Goal: Task Accomplishment & Management: Manage account settings

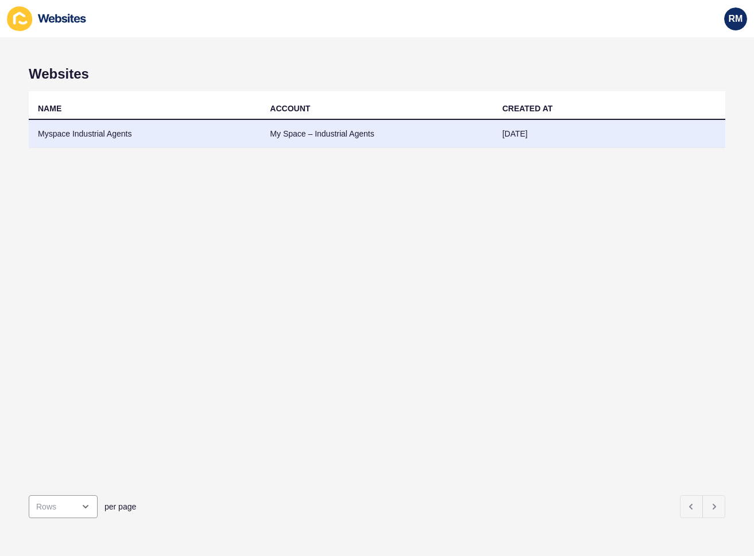
click at [109, 132] on td "Myspace Industrial Agents" at bounding box center [145, 134] width 232 height 28
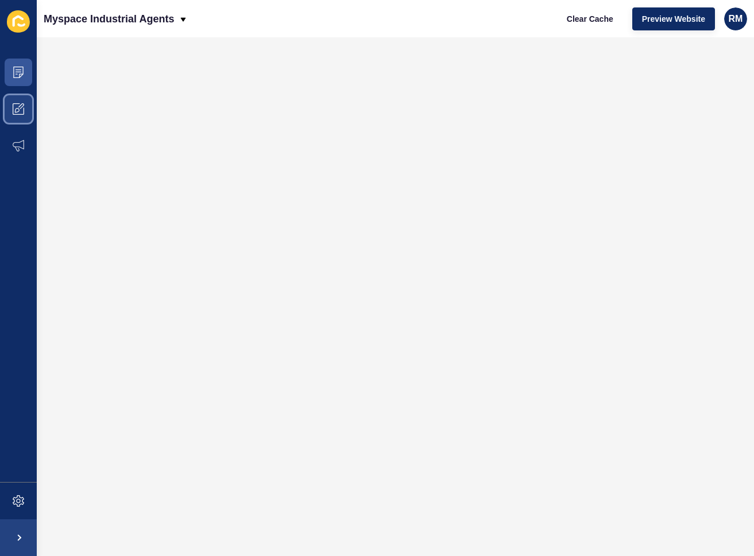
click at [21, 107] on icon at bounding box center [18, 108] width 11 height 11
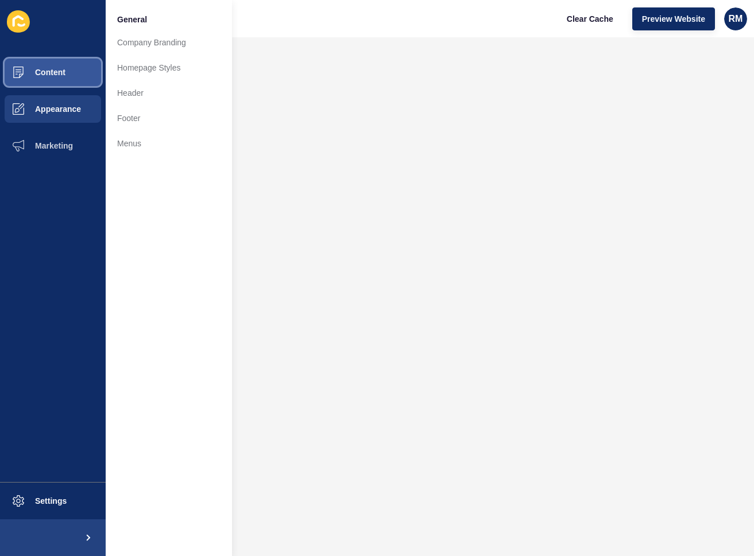
click at [63, 77] on button "Content" at bounding box center [53, 72] width 106 height 37
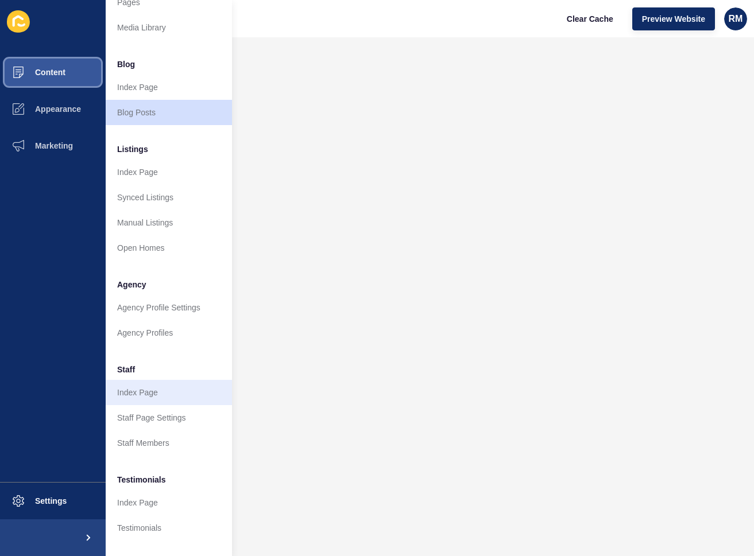
scroll to position [57, 0]
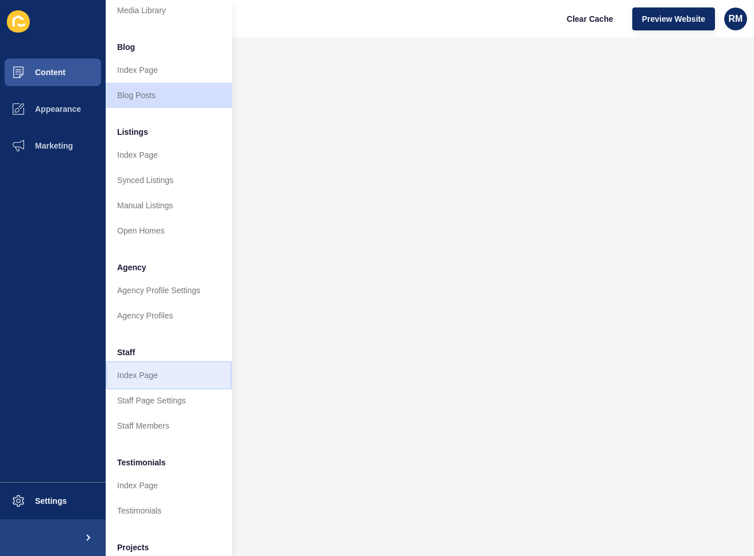
click at [147, 376] on link "Index Page" at bounding box center [169, 375] width 126 height 25
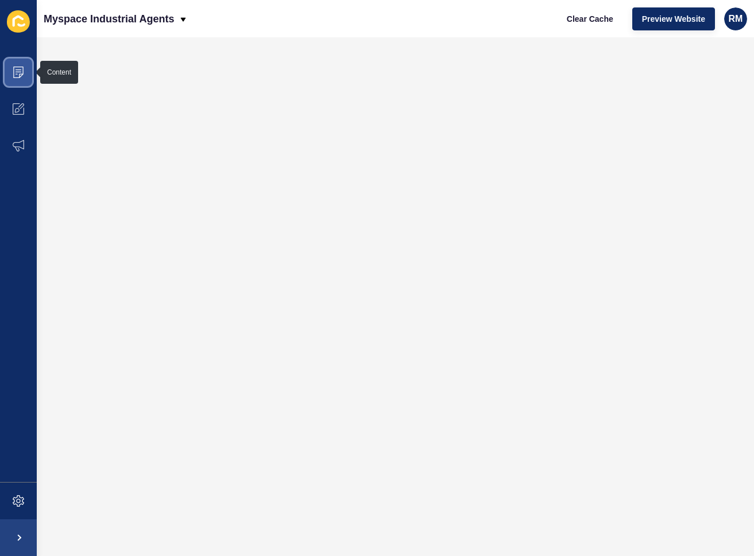
click at [18, 68] on icon at bounding box center [18, 72] width 11 height 11
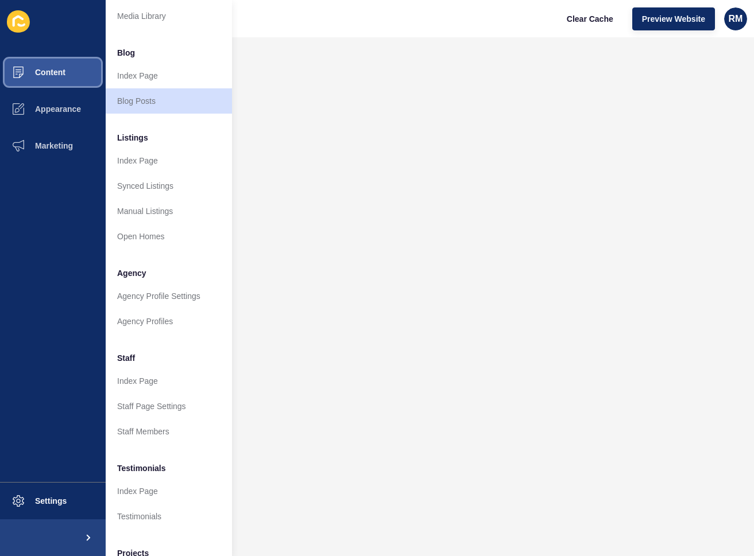
scroll to position [115, 0]
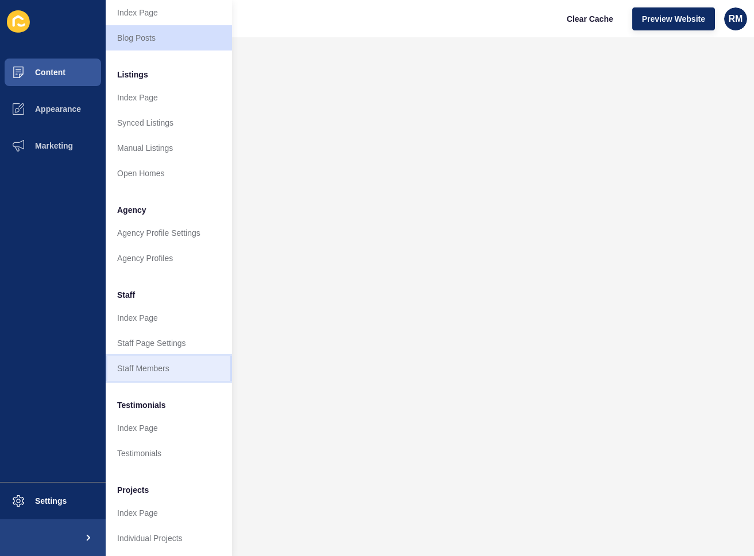
click at [165, 370] on link "Staff Members" at bounding box center [169, 368] width 126 height 25
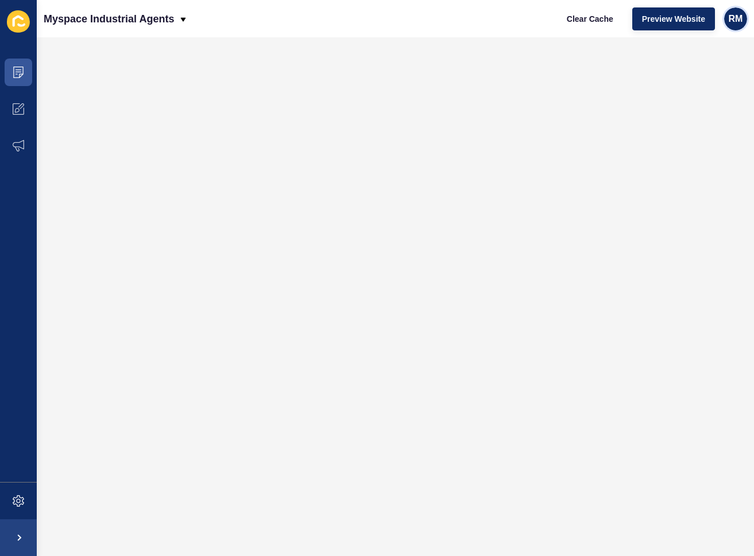
click at [734, 17] on span "RM" at bounding box center [735, 18] width 14 height 11
click at [689, 95] on link "Logout" at bounding box center [708, 95] width 84 height 25
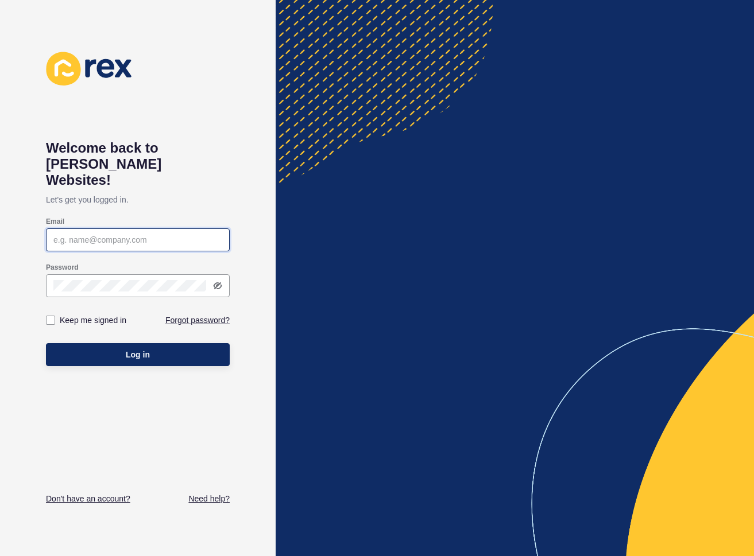
type input "[PERSON_NAME][EMAIL_ADDRESS]"
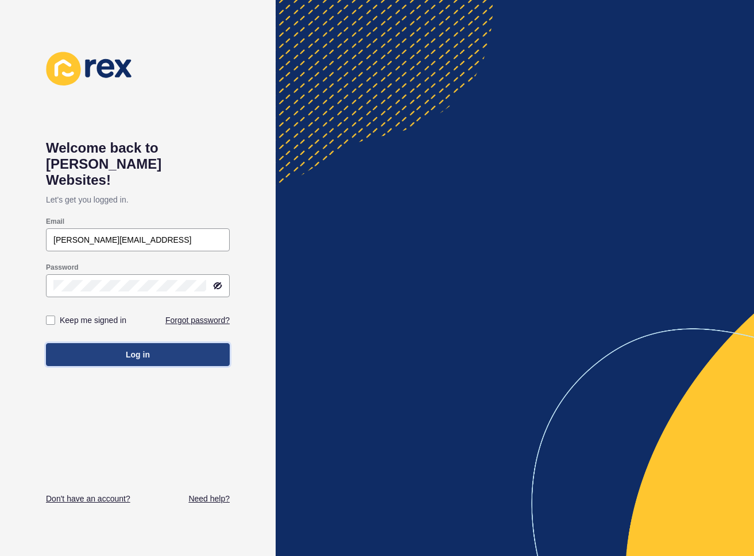
click at [141, 349] on span "Log in" at bounding box center [138, 354] width 24 height 11
